Goal: Task Accomplishment & Management: Use online tool/utility

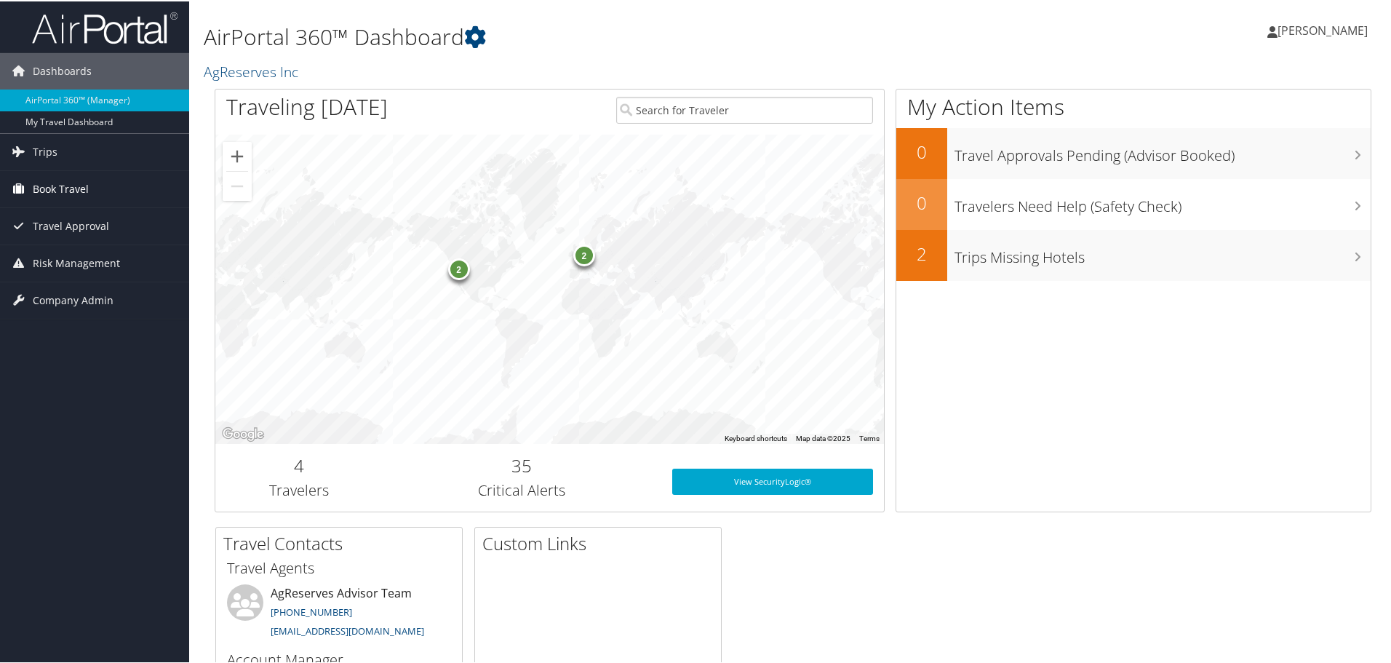
drag, startPoint x: 67, startPoint y: 182, endPoint x: 75, endPoint y: 191, distance: 12.4
click at [67, 182] on span "Book Travel" at bounding box center [61, 188] width 56 height 36
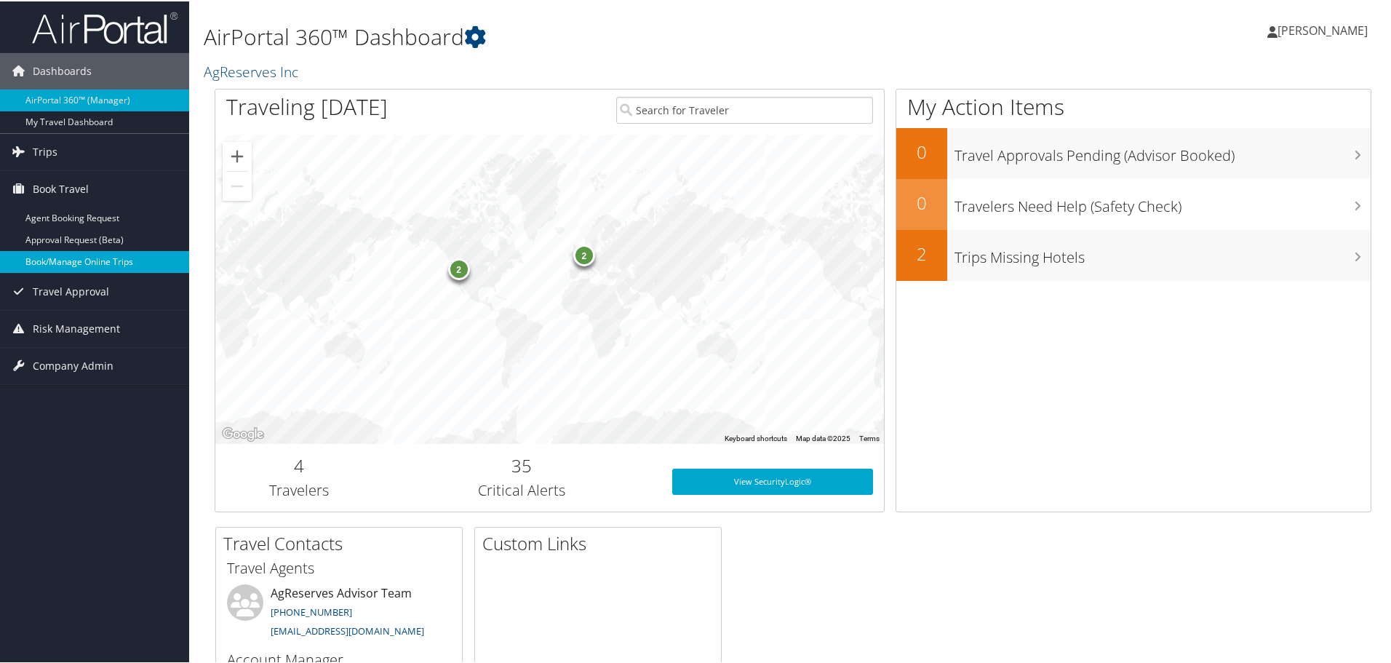
click at [87, 265] on link "Book/Manage Online Trips" at bounding box center [94, 261] width 189 height 22
